Goal: Task Accomplishment & Management: Manage account settings

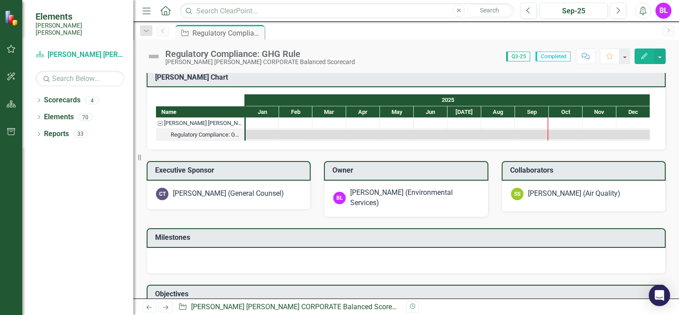
scroll to position [196, 0]
click at [201, 133] on div "Regulatory Compliance: GHG Rule" at bounding box center [206, 135] width 71 height 12
click at [190, 120] on div "[PERSON_NAME] [PERSON_NAME] CORPORATE Balanced Scorecard" at bounding box center [203, 123] width 78 height 12
click at [521, 56] on span "Q3-25" at bounding box center [518, 57] width 24 height 10
click at [552, 56] on span "Completed" at bounding box center [553, 57] width 35 height 10
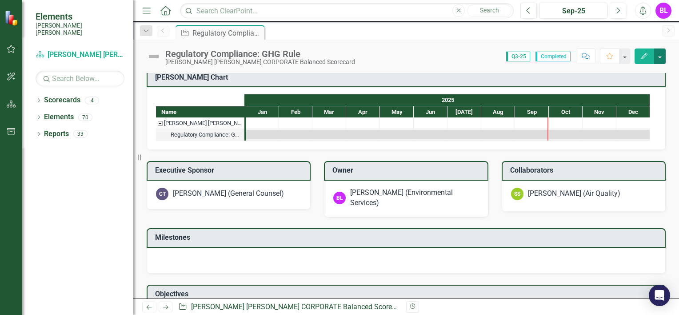
click at [657, 57] on button "button" at bounding box center [660, 56] width 12 height 16
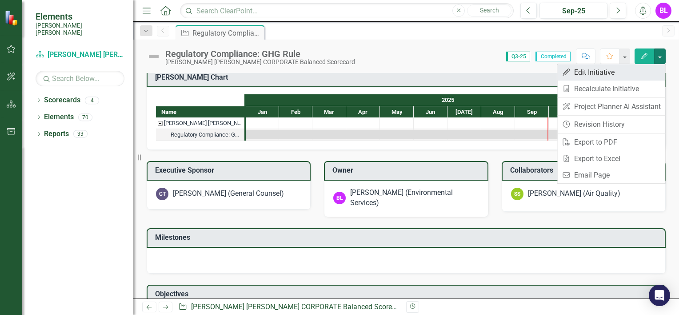
click at [606, 75] on link "Edit Edit Initiative" at bounding box center [611, 72] width 108 height 16
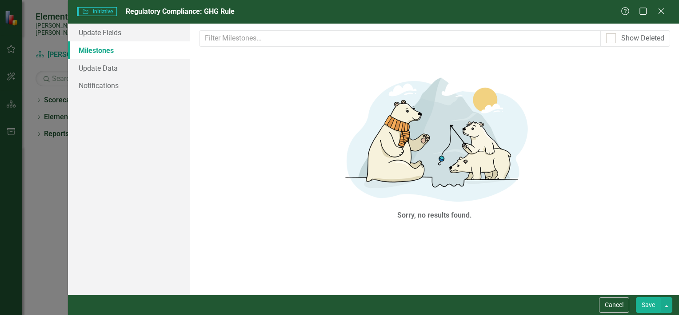
scroll to position [0, 0]
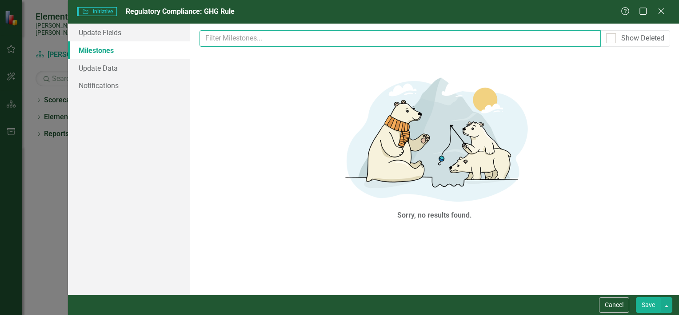
click at [272, 44] on input "text" at bounding box center [400, 38] width 401 height 16
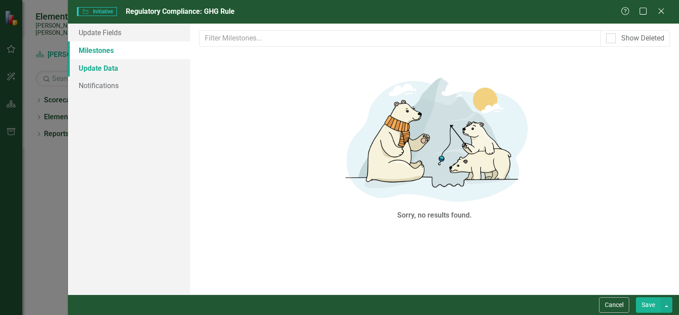
click at [109, 72] on link "Update Data" at bounding box center [129, 68] width 122 height 18
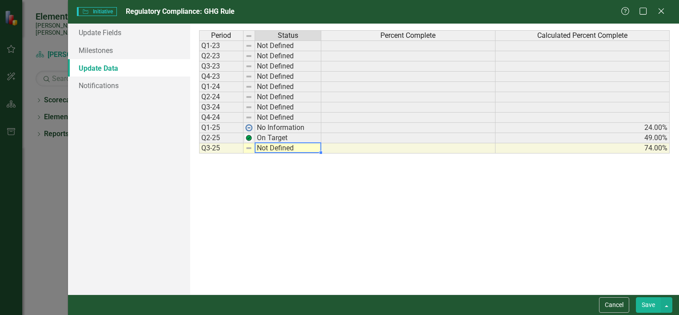
click at [268, 147] on td "Not Defined" at bounding box center [288, 148] width 66 height 10
click at [249, 148] on img at bounding box center [248, 147] width 7 height 7
click at [271, 144] on td "Not Defined" at bounding box center [288, 148] width 66 height 10
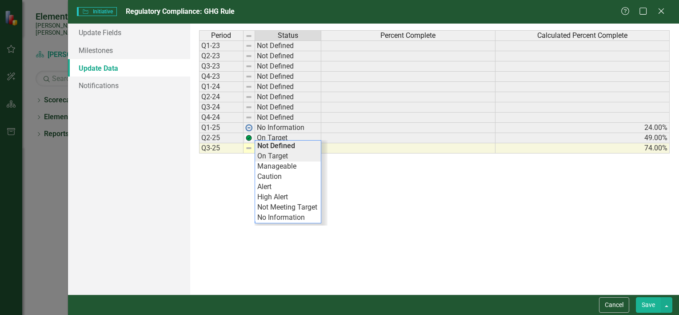
type textarea "On Target"
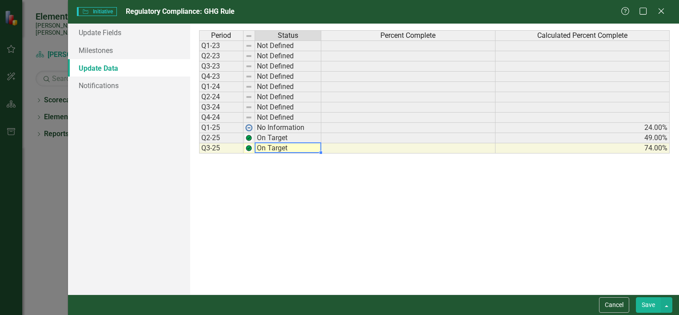
click at [285, 156] on div "Period Status Percent Complete Calculated Percent Complete Q1-23 Not Defined Q2…" at bounding box center [434, 158] width 471 height 257
click at [102, 84] on link "Notifications" at bounding box center [129, 85] width 122 height 18
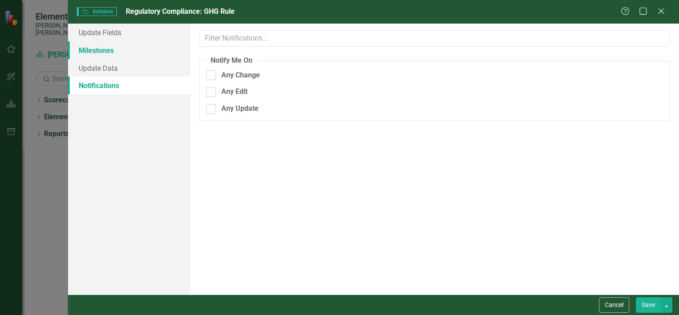
click at [99, 53] on link "Milestones" at bounding box center [129, 50] width 122 height 18
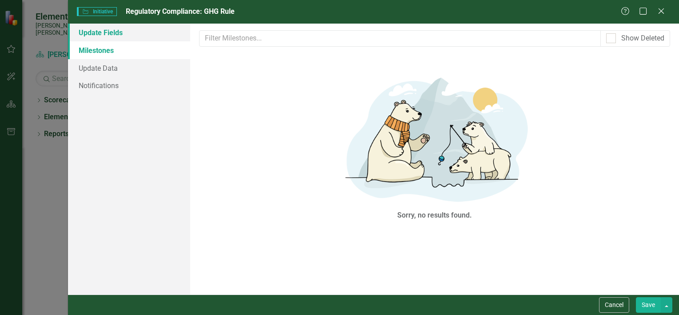
click at [101, 36] on link "Update Fields" at bounding box center [129, 33] width 122 height 18
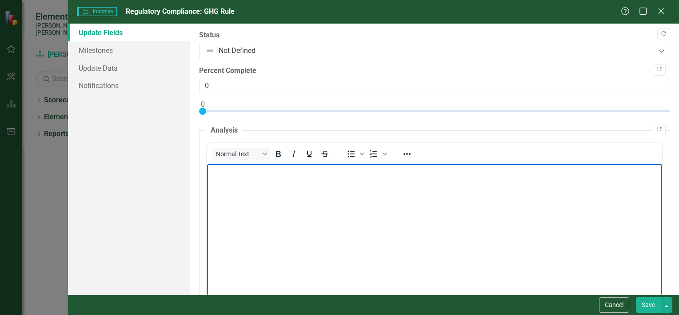
click at [248, 184] on body "Rich Text Area. Press ALT-0 for help." at bounding box center [434, 230] width 455 height 133
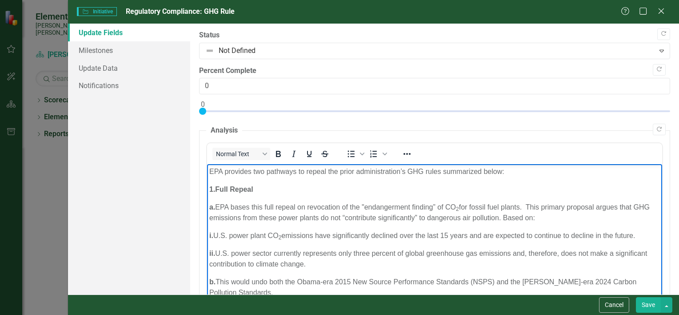
scroll to position [133, 0]
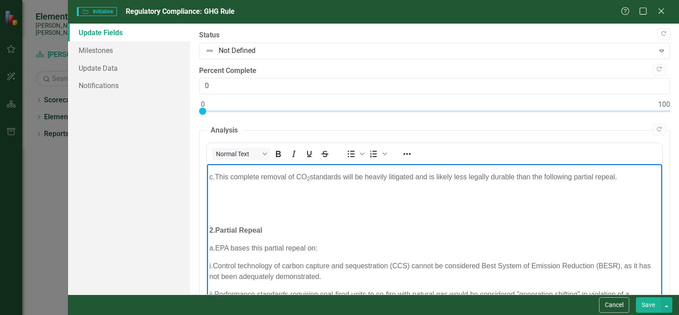
click at [239, 200] on p "Rich Text Area. Press ALT-0 for help." at bounding box center [434, 194] width 451 height 11
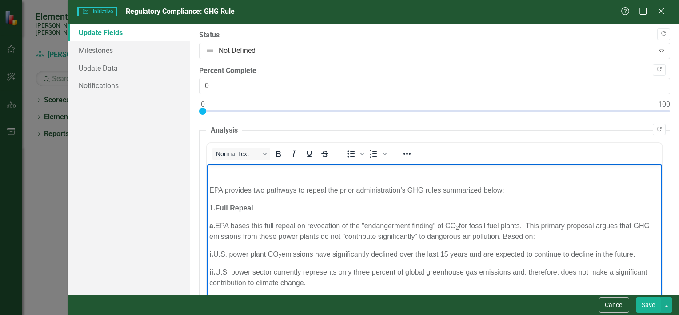
scroll to position [1, 0]
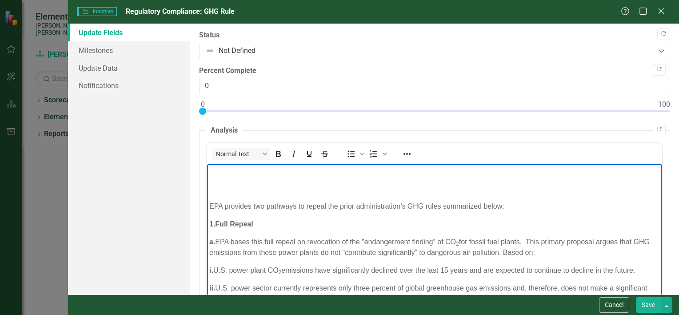
click at [220, 174] on p "Rich Text Area. Press ALT-0 for help." at bounding box center [434, 170] width 451 height 11
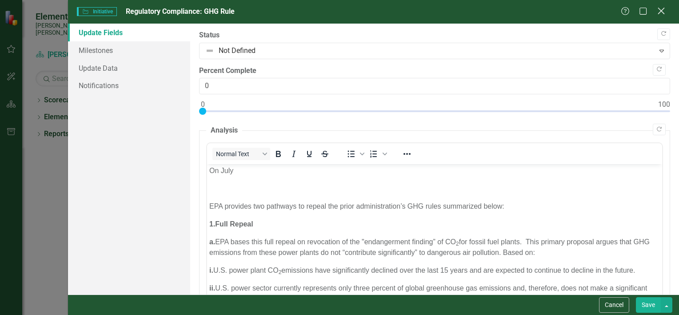
click at [662, 12] on icon "Close" at bounding box center [661, 11] width 11 height 8
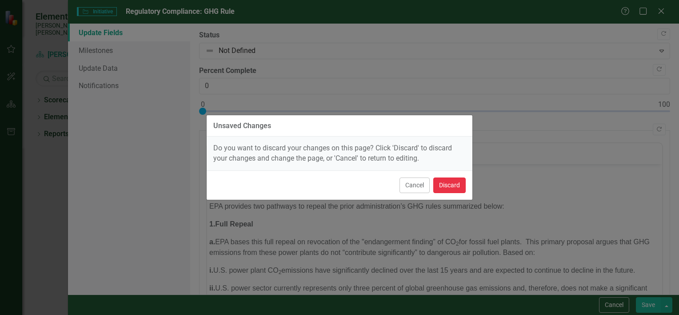
click at [450, 185] on button "Discard" at bounding box center [449, 185] width 32 height 16
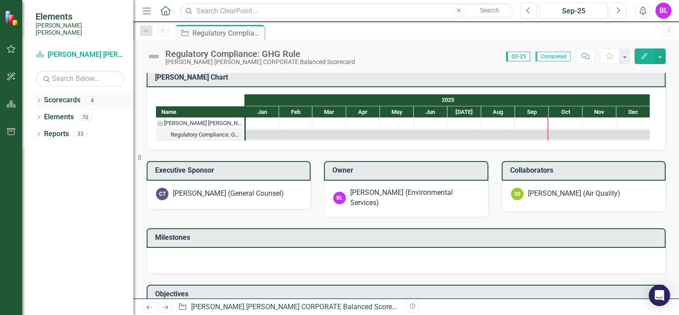
click at [63, 95] on link "Scorecards" at bounding box center [62, 100] width 36 height 10
drag, startPoint x: 63, startPoint y: 95, endPoint x: 11, endPoint y: 50, distance: 69.3
click at [11, 50] on icon "button" at bounding box center [11, 48] width 9 height 7
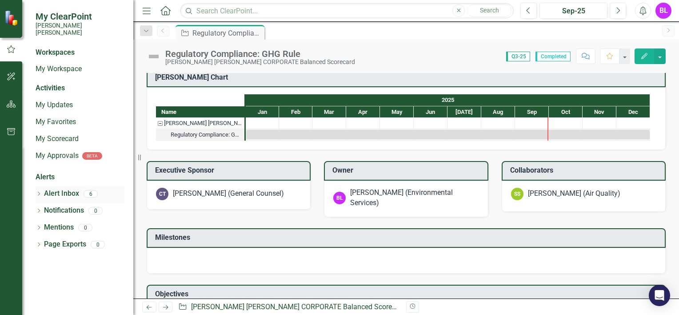
click at [60, 188] on link "Alert Inbox" at bounding box center [61, 193] width 35 height 10
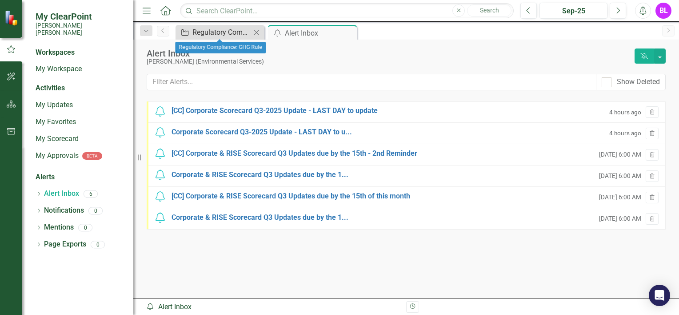
click at [206, 30] on div "Regulatory Compliance: GHG Rule" at bounding box center [221, 32] width 59 height 11
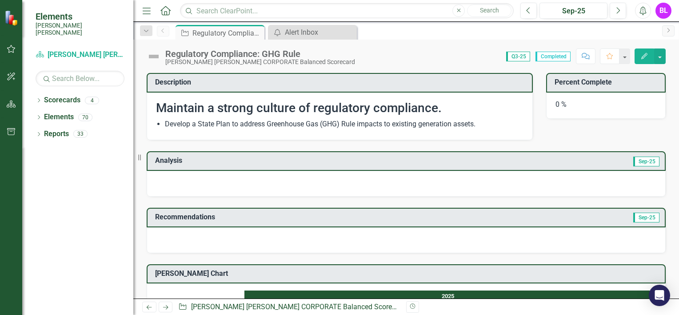
click at [523, 59] on span "Q3-25" at bounding box center [518, 57] width 24 height 10
click at [528, 14] on button "Previous" at bounding box center [528, 11] width 16 height 16
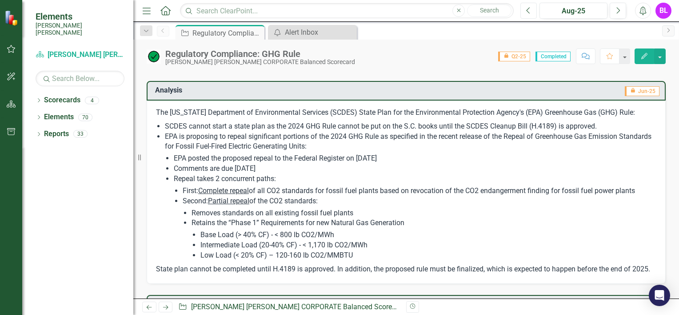
scroll to position [69, 0]
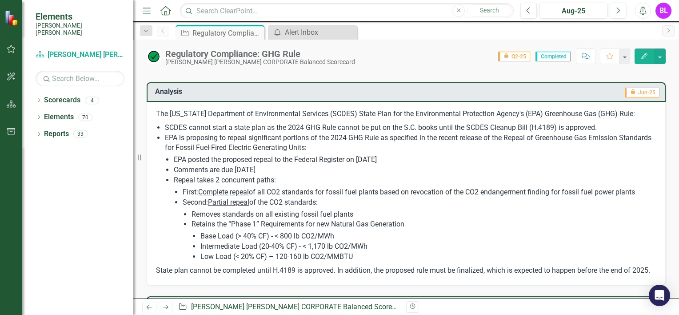
click at [229, 224] on li "Retains the “Phase 1” Requirements for new Natural Gas Generation Base Load (> …" at bounding box center [424, 240] width 465 height 42
click at [228, 224] on li "Retains the “Phase 1” Requirements for new Natural Gas Generation Base Load (> …" at bounding box center [424, 240] width 465 height 42
click at [619, 12] on icon "Next" at bounding box center [618, 11] width 5 height 8
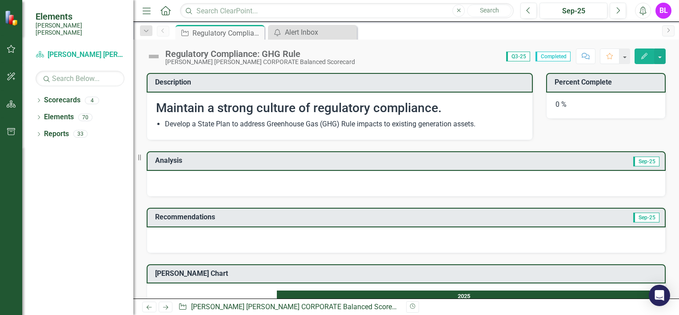
click at [640, 60] on button "Edit" at bounding box center [645, 56] width 20 height 16
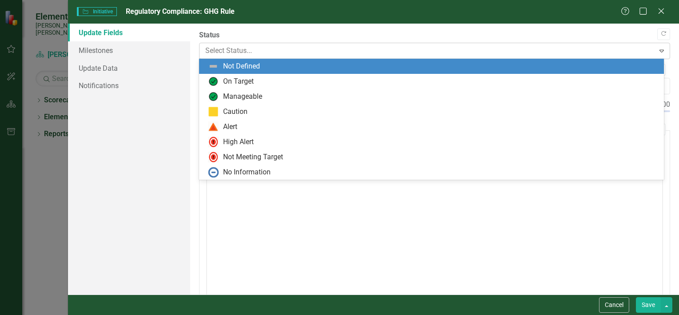
click at [236, 50] on div at bounding box center [427, 51] width 444 height 12
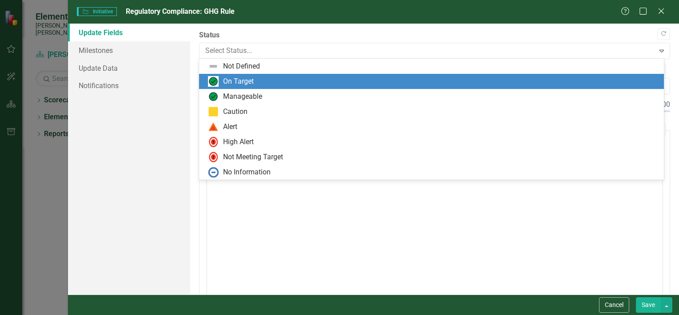
click at [236, 80] on div "On Target" at bounding box center [238, 81] width 31 height 10
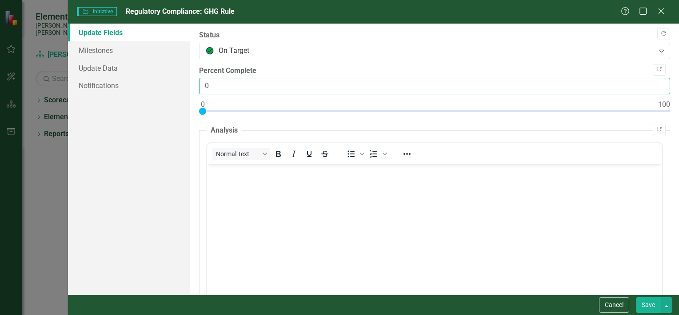
click at [245, 85] on input "0" at bounding box center [434, 86] width 471 height 16
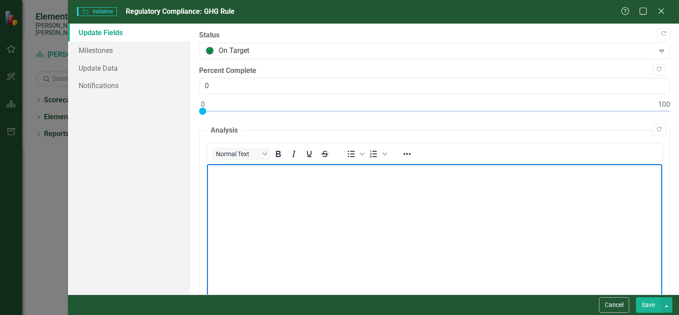
click at [237, 183] on body "Rich Text Area. Press ALT-0 for help." at bounding box center [434, 230] width 455 height 133
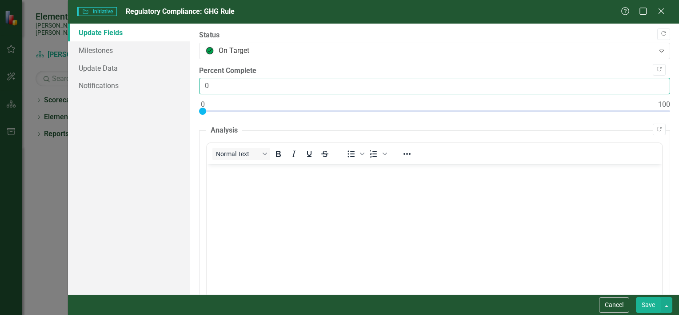
click at [220, 84] on input "0" at bounding box center [434, 86] width 471 height 16
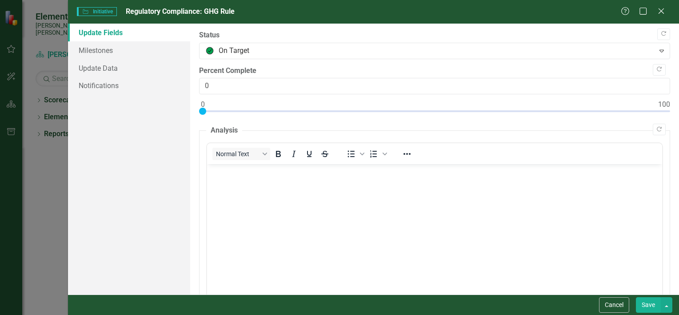
click at [220, 176] on p "Rich Text Area. Press ALT-0 for help." at bounding box center [434, 171] width 451 height 11
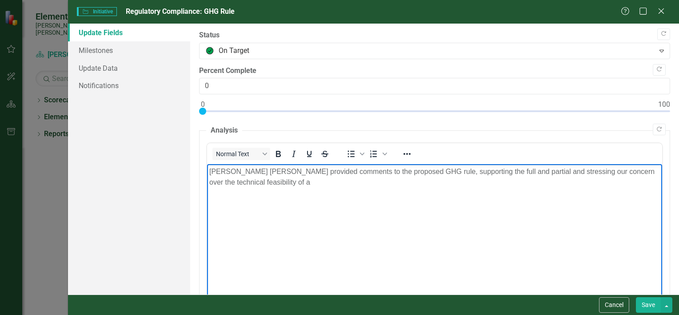
click at [253, 183] on p "[PERSON_NAME] [PERSON_NAME] provided comments to the proposed GHG rule, support…" at bounding box center [434, 176] width 451 height 21
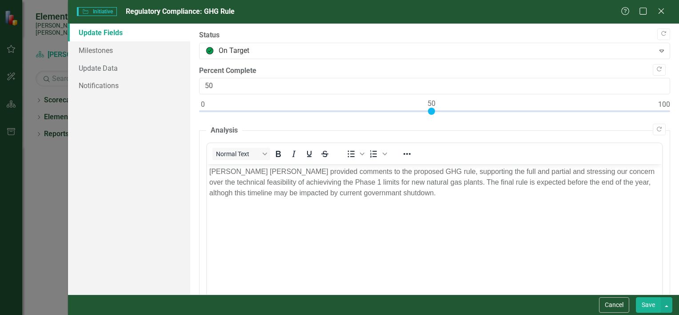
click at [433, 109] on div at bounding box center [434, 113] width 471 height 11
click at [433, 109] on div at bounding box center [431, 111] width 7 height 7
click at [543, 112] on div at bounding box center [434, 113] width 471 height 11
type input "75"
click at [546, 112] on div at bounding box center [434, 113] width 471 height 11
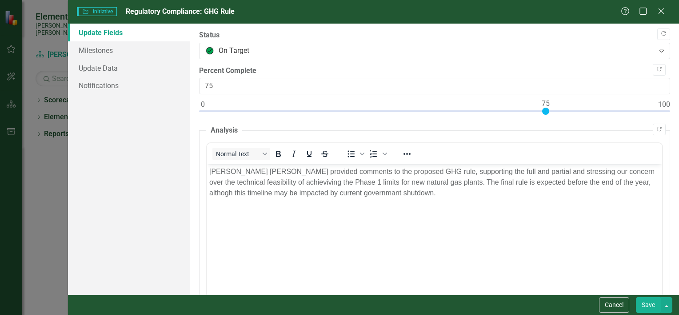
click at [644, 302] on button "Save" at bounding box center [648, 305] width 25 height 16
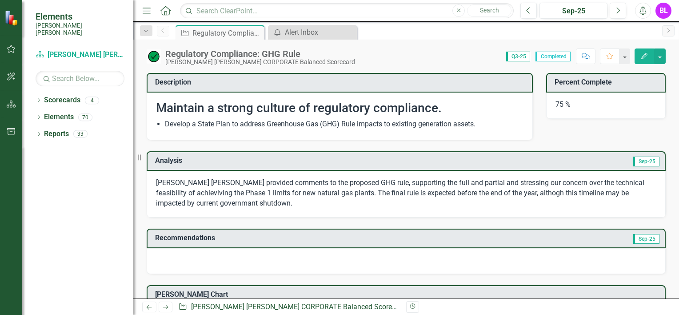
click at [647, 60] on button "Edit" at bounding box center [645, 56] width 20 height 16
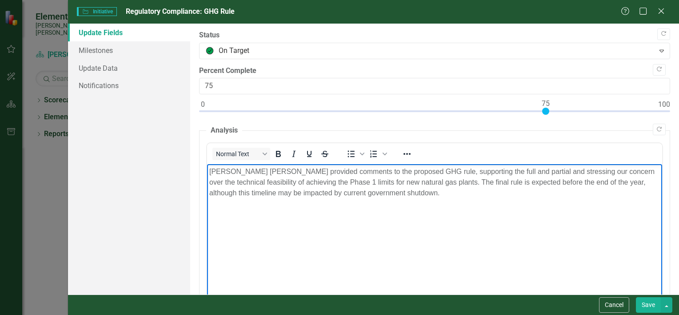
click at [403, 192] on p "[PERSON_NAME] [PERSON_NAME] provided comments to the proposed GHG rule, support…" at bounding box center [434, 182] width 451 height 32
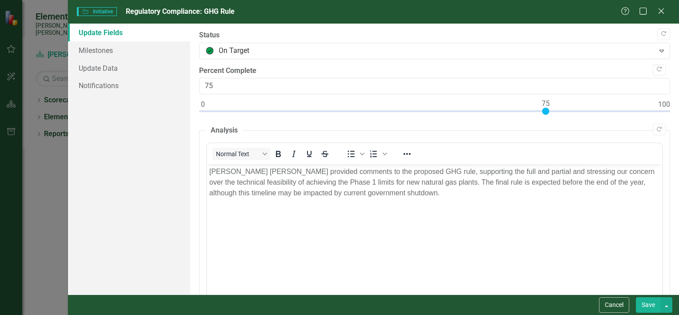
click at [654, 304] on button "Save" at bounding box center [648, 305] width 25 height 16
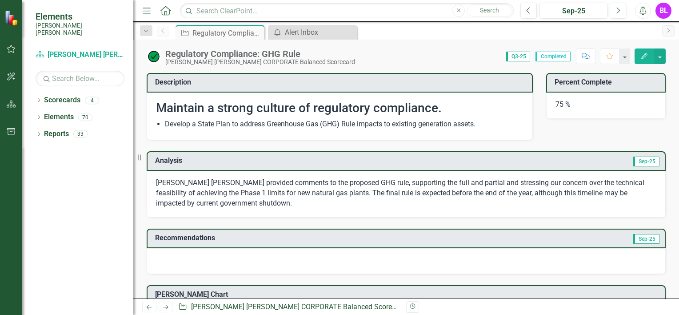
click at [646, 57] on icon "Edit" at bounding box center [644, 56] width 8 height 6
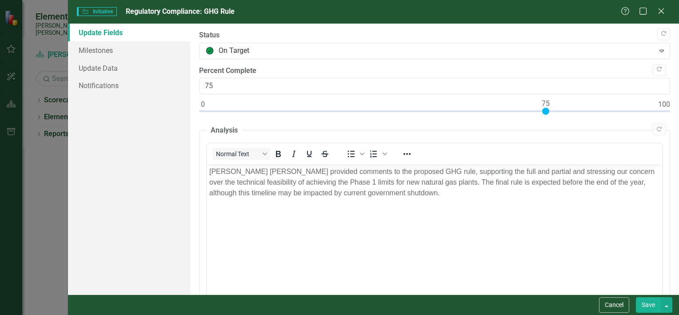
click at [500, 172] on p "[PERSON_NAME] [PERSON_NAME] provided comments to the proposed GHG rule, support…" at bounding box center [434, 182] width 451 height 32
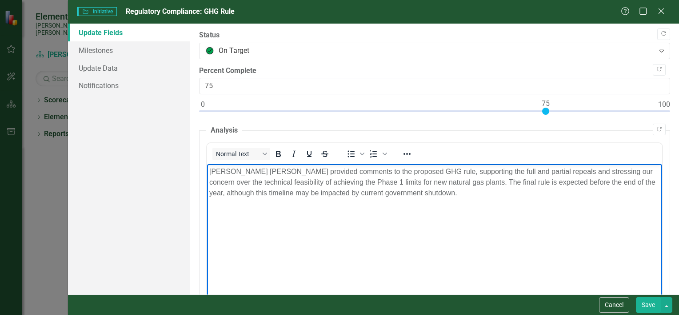
click at [495, 217] on body "[PERSON_NAME] [PERSON_NAME] provided comments to the proposed GHG rule, support…" at bounding box center [434, 230] width 455 height 133
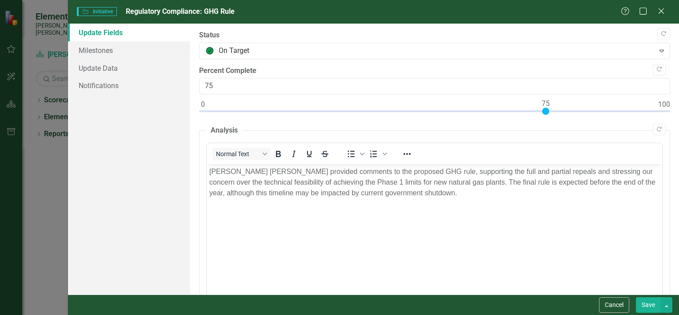
click at [649, 304] on button "Save" at bounding box center [648, 305] width 25 height 16
